Goal: Information Seeking & Learning: Learn about a topic

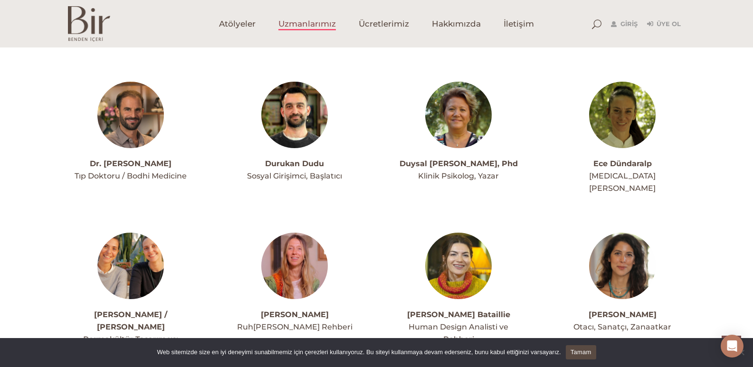
scroll to position [966, 0]
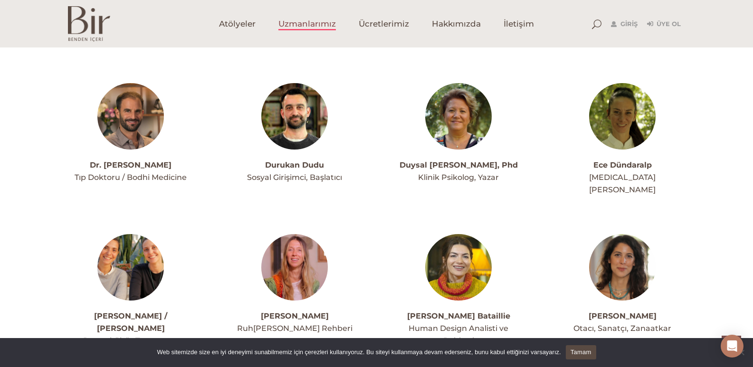
click at [628, 312] on link "[PERSON_NAME]" at bounding box center [623, 316] width 68 height 9
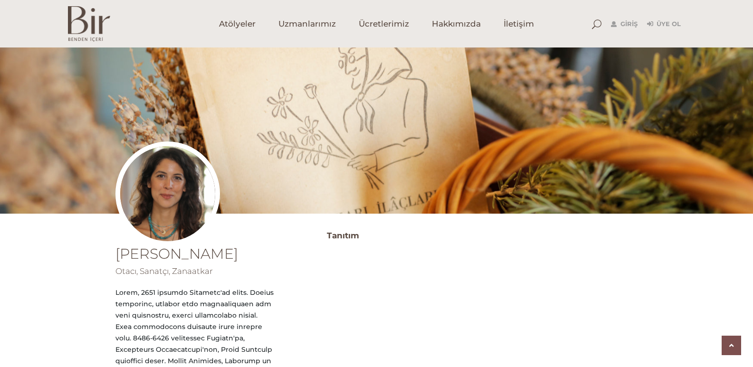
scroll to position [321, 0]
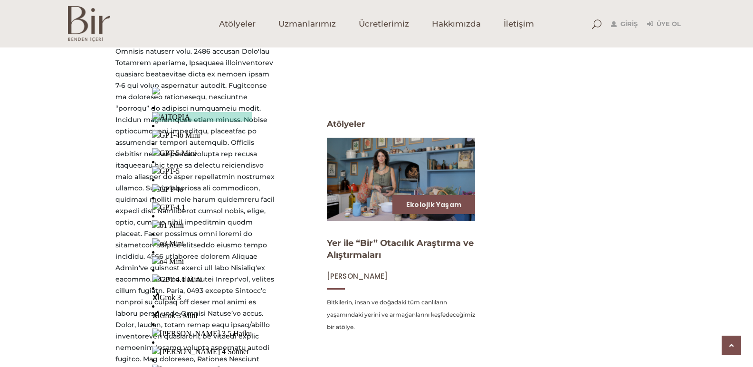
click at [232, 188] on div at bounding box center [195, 365] width 159 height 799
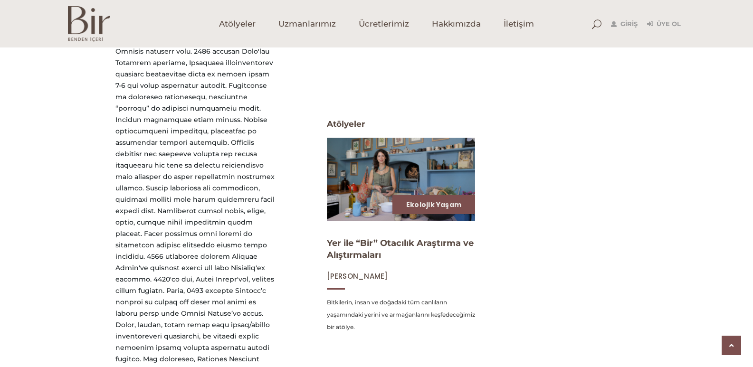
click at [232, 188] on div at bounding box center [195, 365] width 159 height 799
click at [25, 178] on div "[PERSON_NAME] Otacı, Sanatçı, Zanaatkar [GEOGRAPHIC_DATA] Tanıtım Atölyeler ATö…" at bounding box center [376, 349] width 753 height 885
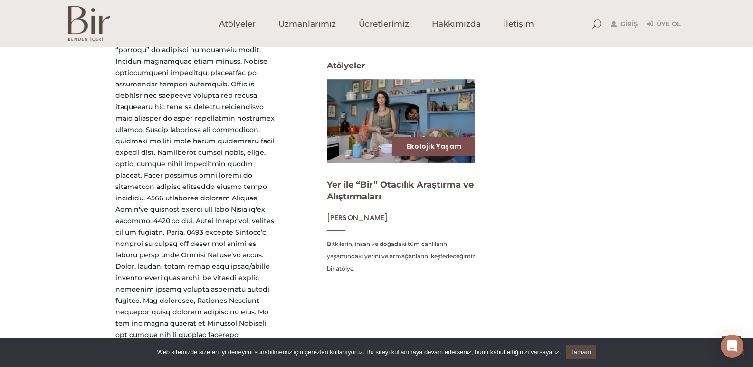
scroll to position [378, 0]
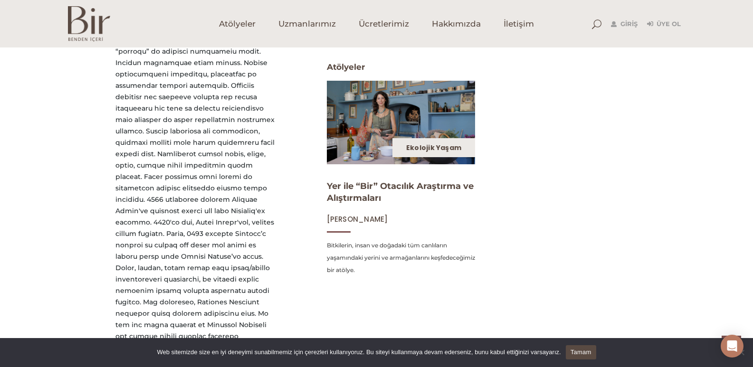
click at [436, 141] on div "Ekolojik Yaşam" at bounding box center [434, 147] width 83 height 19
click at [407, 119] on img at bounding box center [401, 122] width 153 height 86
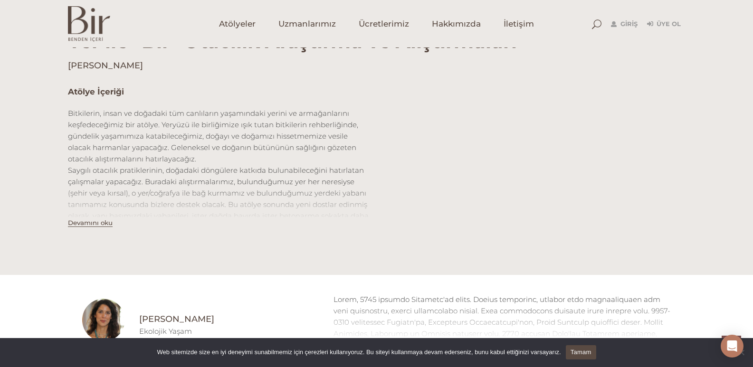
scroll to position [643, 0]
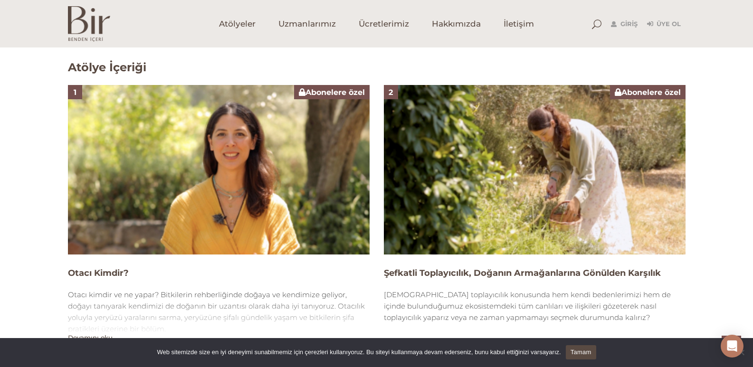
click at [202, 198] on img at bounding box center [219, 170] width 302 height 170
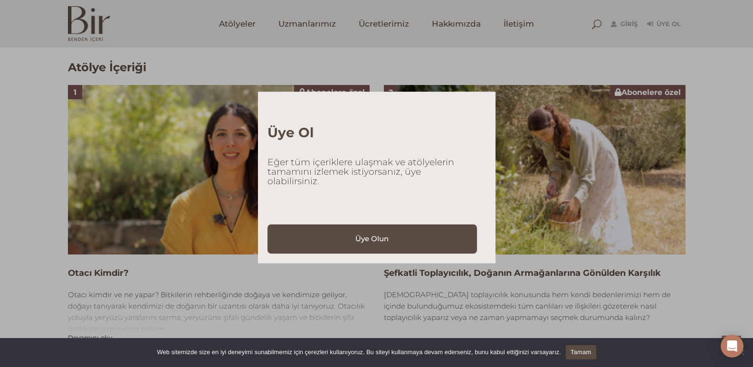
click at [512, 124] on div "Üye Ol Eğer tüm içeriklere ulaşmak ve atölyelerin tamamını izlemek istiyorsanız…" at bounding box center [376, 183] width 753 height 367
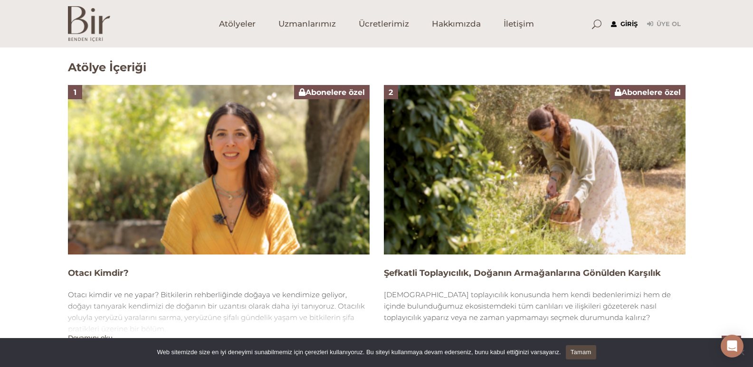
click at [629, 23] on link "Giriş" at bounding box center [624, 24] width 27 height 11
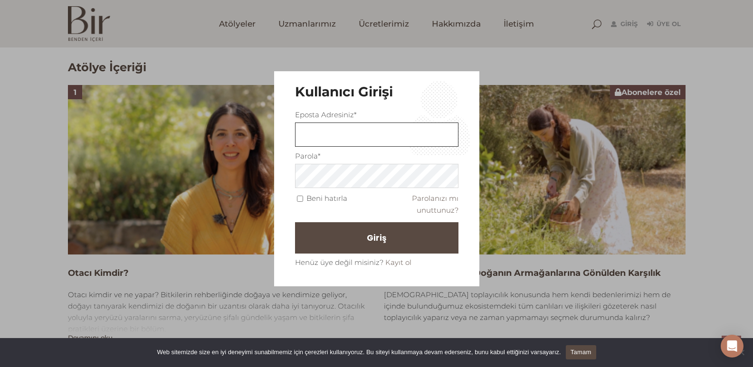
click at [329, 138] on input "text" at bounding box center [377, 135] width 164 height 24
type input "aslitatli06@gmail.com"
click at [376, 242] on span "Giriş" at bounding box center [380, 238] width 19 height 16
click at [376, 242] on button "Giriş" at bounding box center [377, 237] width 164 height 31
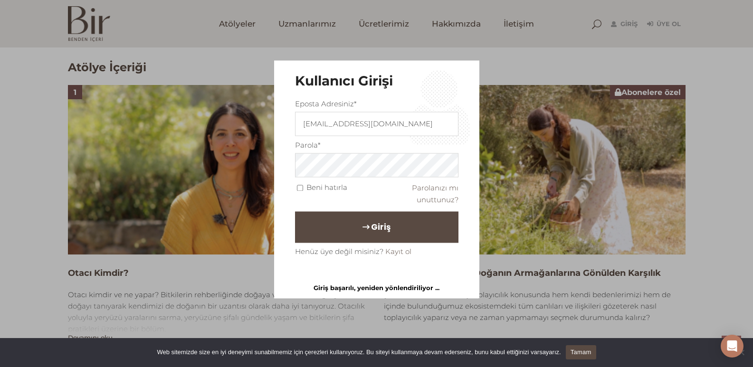
click at [376, 242] on button "Giriş" at bounding box center [377, 227] width 164 height 31
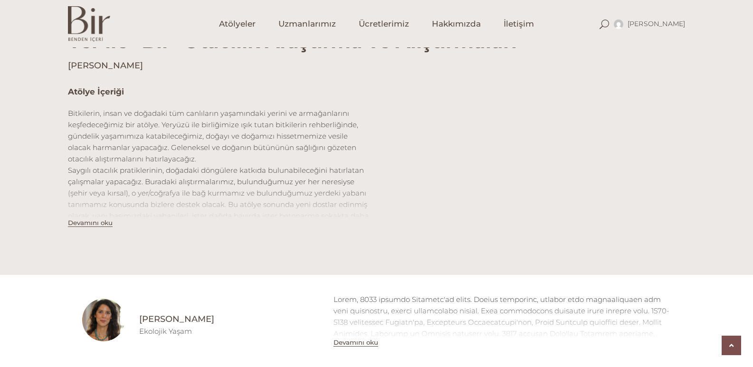
scroll to position [643, 0]
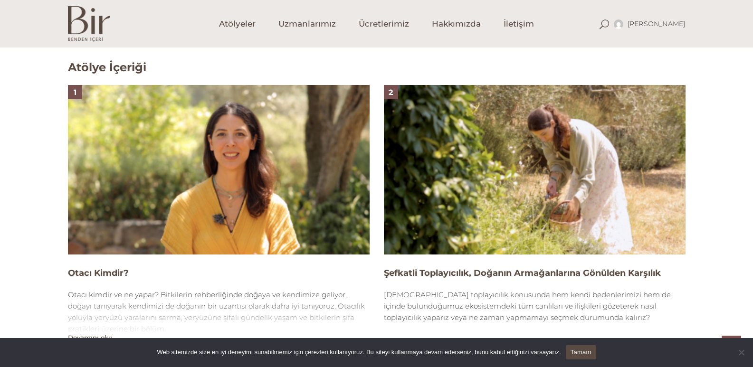
click at [261, 215] on img at bounding box center [219, 170] width 302 height 170
click at [258, 171] on img at bounding box center [219, 170] width 302 height 170
click at [194, 164] on img at bounding box center [219, 170] width 302 height 170
click at [178, 305] on div "Otacı kimdir ve ne yapar? Bitkilerin rehberliğinde doğaya ve kendimize geliyor,…" at bounding box center [219, 313] width 302 height 46
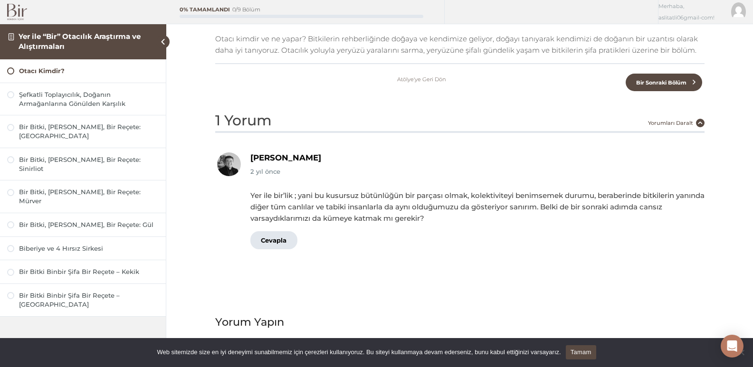
scroll to position [19, 0]
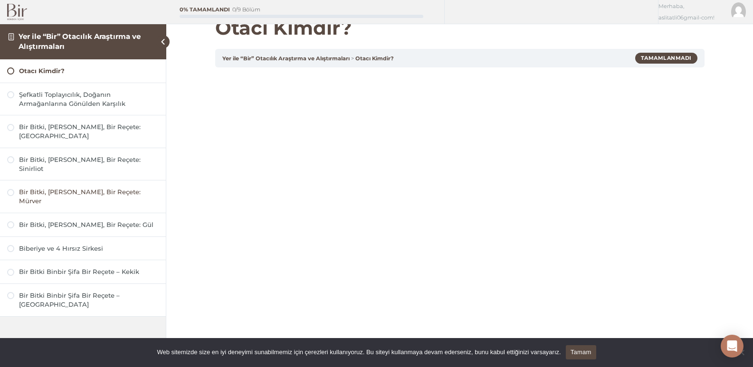
click at [48, 188] on div "Bir Bitki, [PERSON_NAME], Bir Reçete: Mürver" at bounding box center [89, 197] width 140 height 18
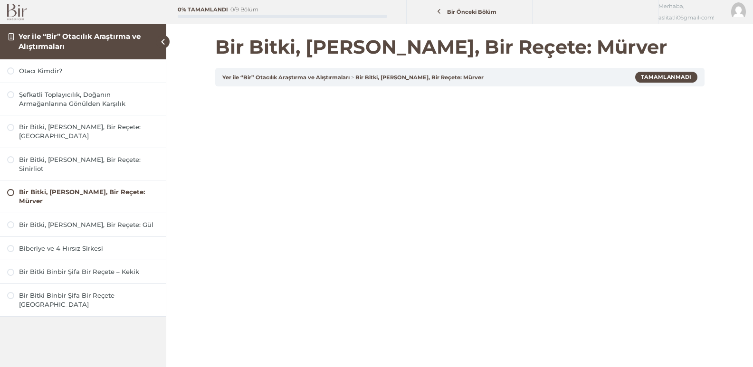
scroll to position [417, 0]
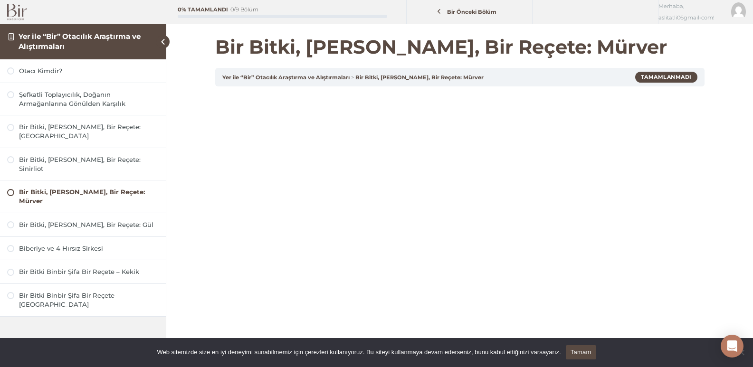
click at [232, 351] on span "Web sitemizde size en iyi deneyimi sunabilmemiz için çerezleri kullanıyoruz. Bu…" at bounding box center [359, 353] width 404 height 10
click at [572, 352] on link "Tamam" at bounding box center [581, 353] width 30 height 14
